Goal: Information Seeking & Learning: Learn about a topic

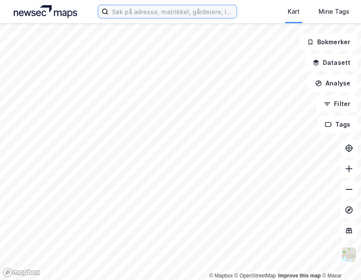
click at [132, 12] on input at bounding box center [172, 11] width 128 height 13
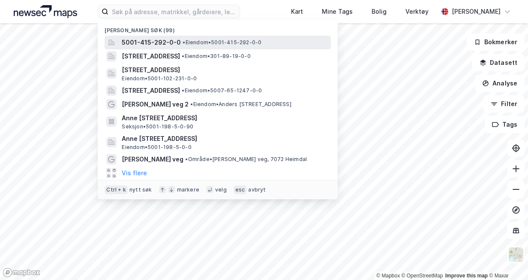
click at [151, 40] on span "5001-415-292-0-0" at bounding box center [151, 42] width 59 height 10
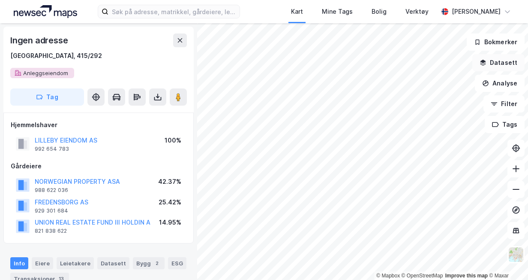
click at [361, 60] on button "Datasett" at bounding box center [499, 62] width 52 height 17
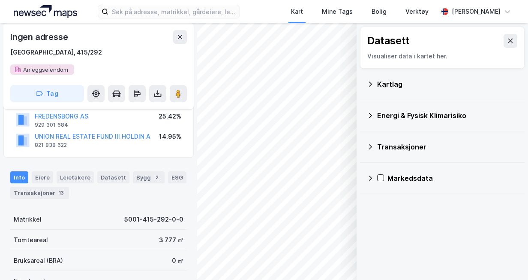
scroll to position [129, 0]
